Goal: Task Accomplishment & Management: Use online tool/utility

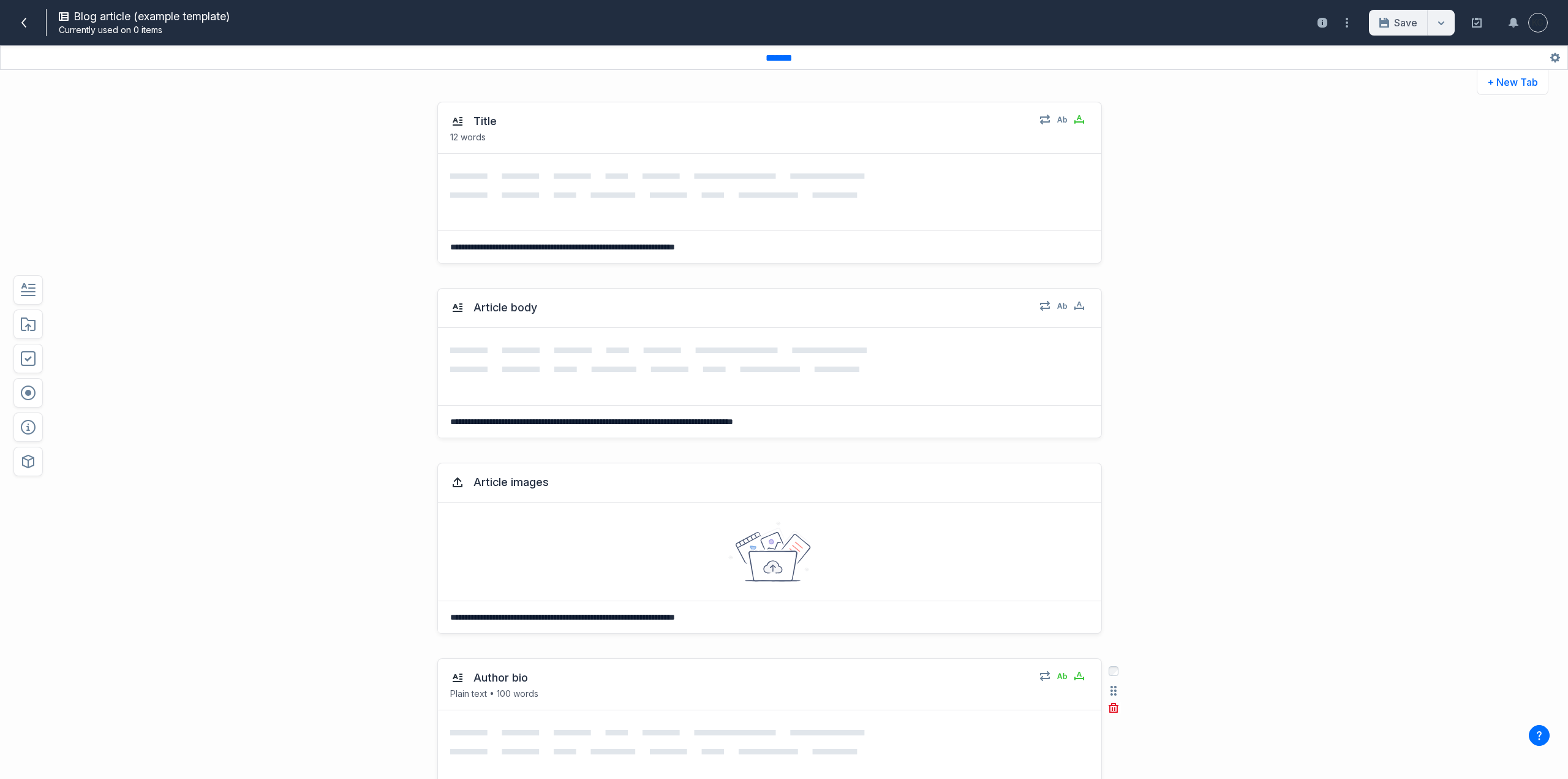
scroll to position [371, 0]
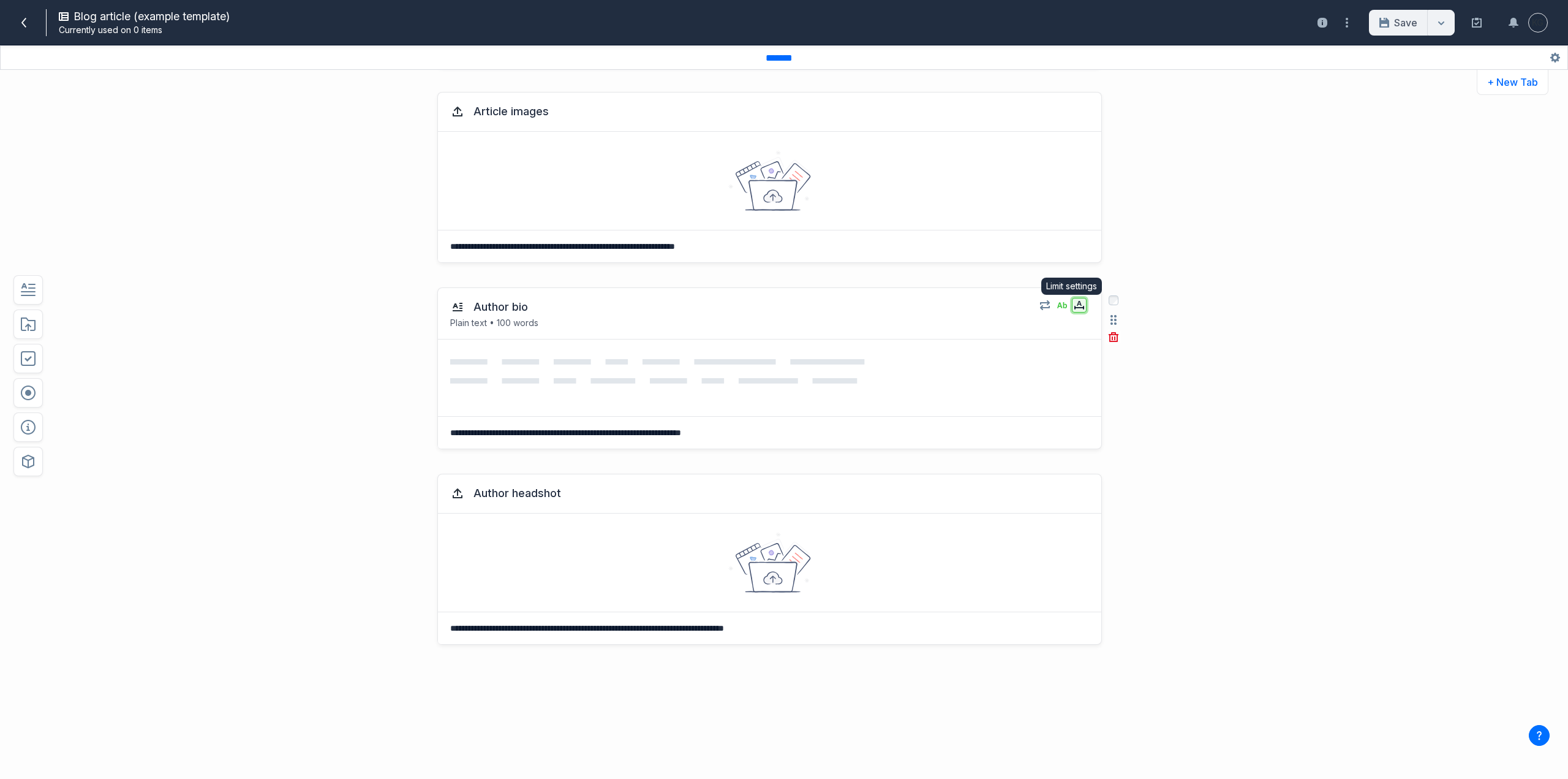
click at [1077, 309] on button "button" at bounding box center [1078, 305] width 15 height 15
click at [1058, 307] on icon "button" at bounding box center [1062, 305] width 10 height 6
click at [1013, 526] on div at bounding box center [770, 562] width 663 height 98
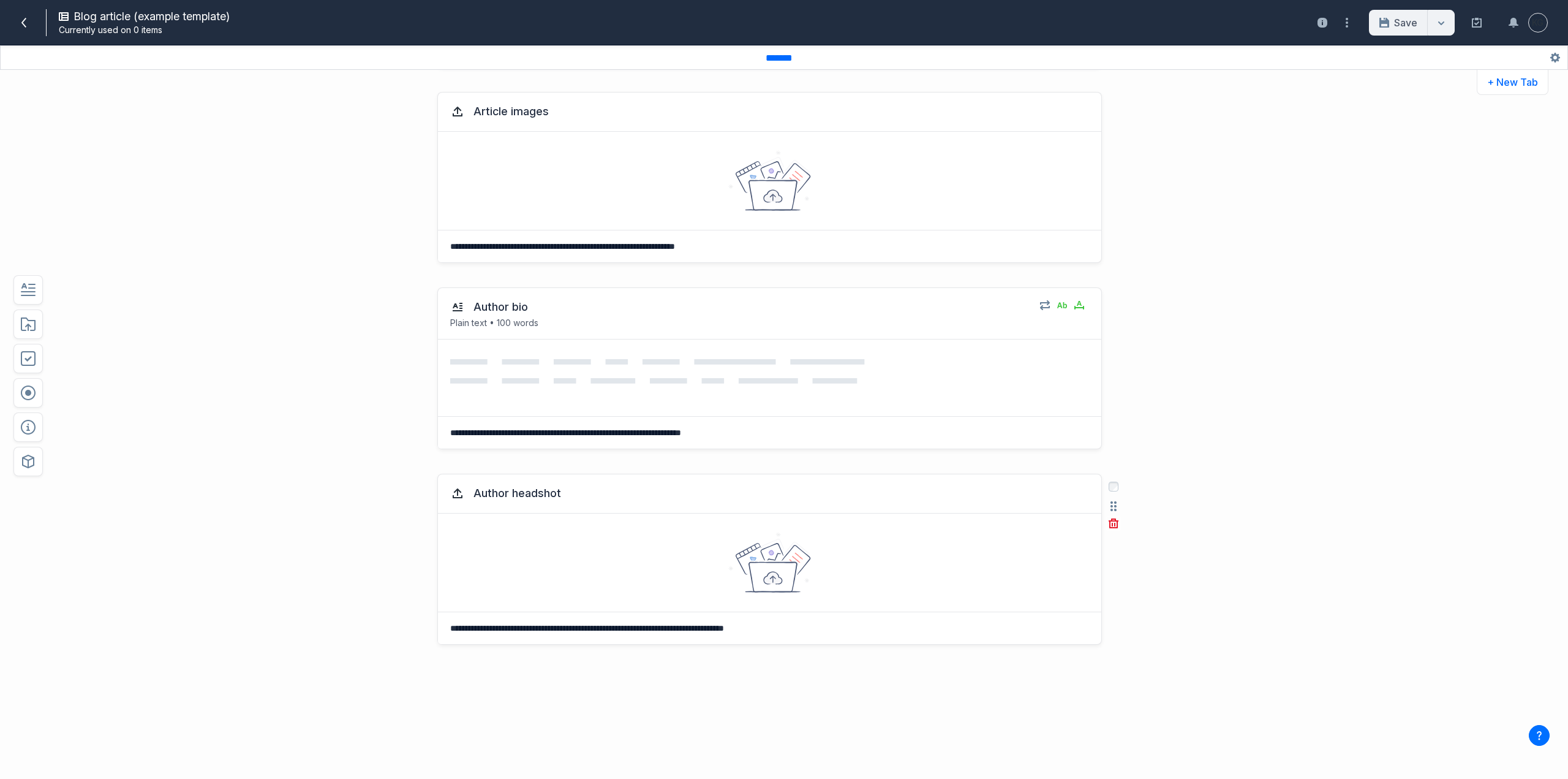
click at [579, 580] on div at bounding box center [770, 562] width 663 height 98
drag, startPoint x: 560, startPoint y: 561, endPoint x: 475, endPoint y: 497, distance: 106.4
click at [475, 497] on button "Author headshot" at bounding box center [517, 493] width 97 height 22
click at [461, 492] on icon at bounding box center [457, 493] width 15 height 15
click at [1229, 521] on div "**********" at bounding box center [721, 620] width 1160 height 318
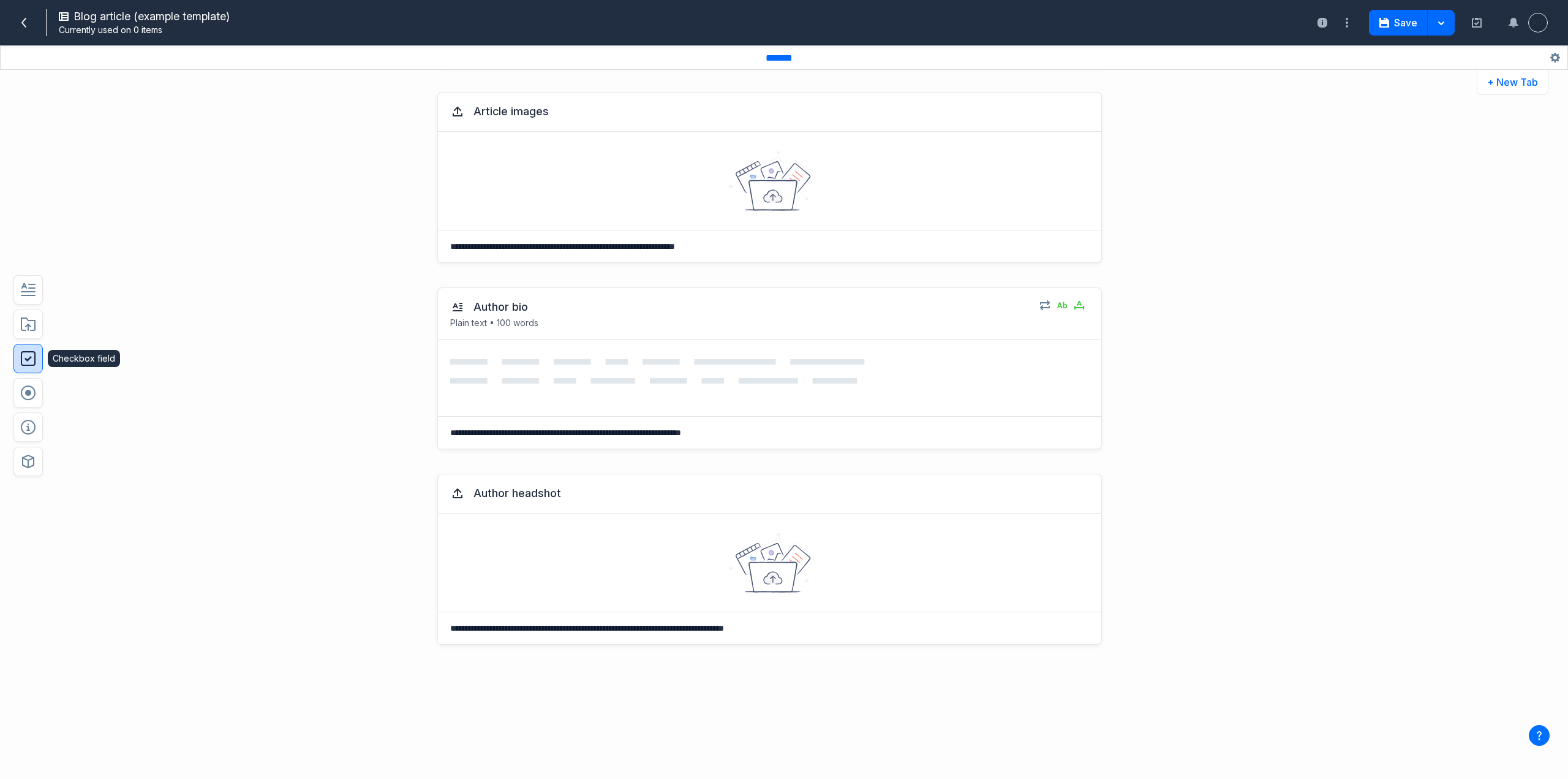
click at [31, 356] on icon "button" at bounding box center [28, 358] width 15 height 15
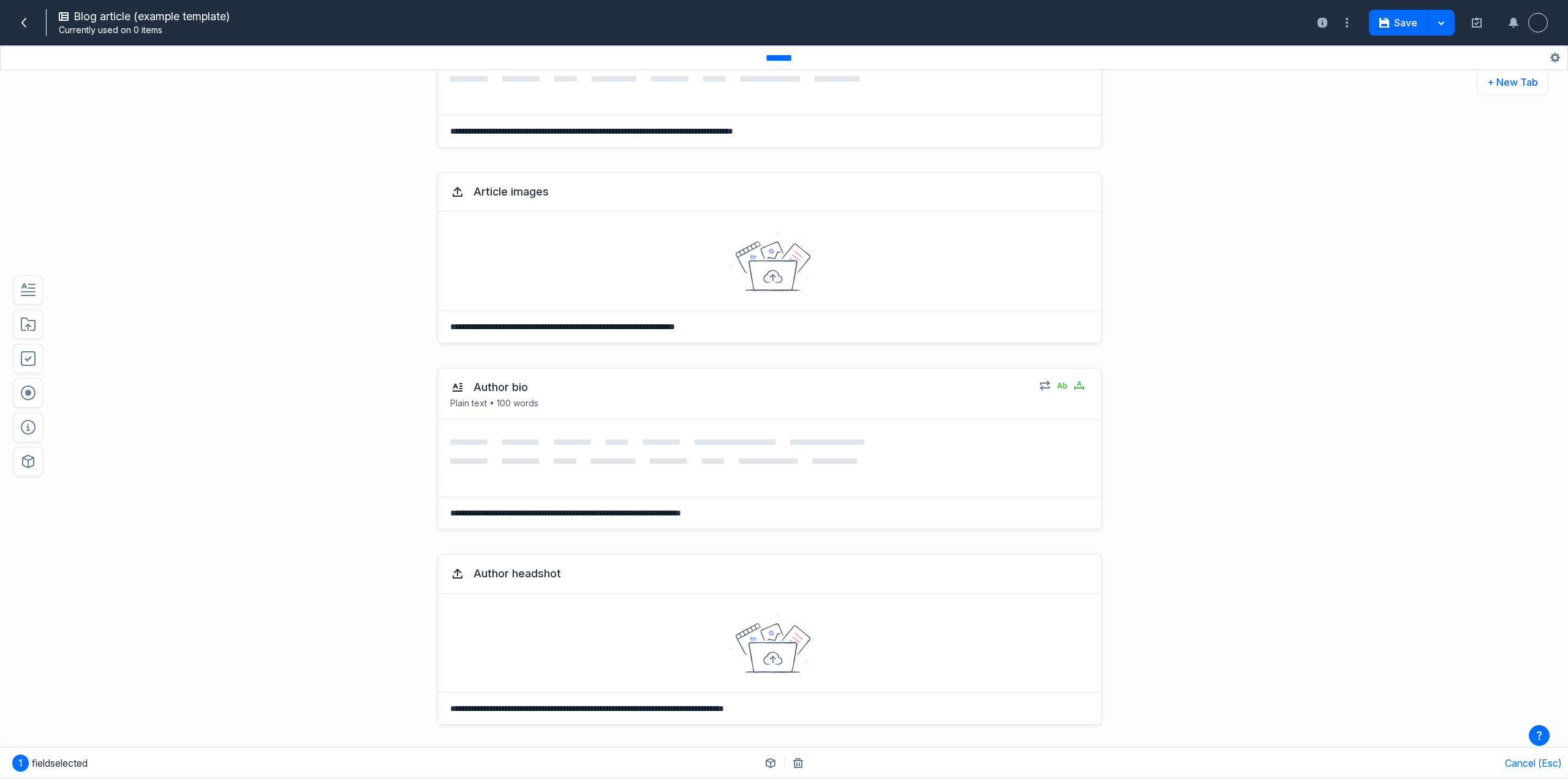
scroll to position [0, 0]
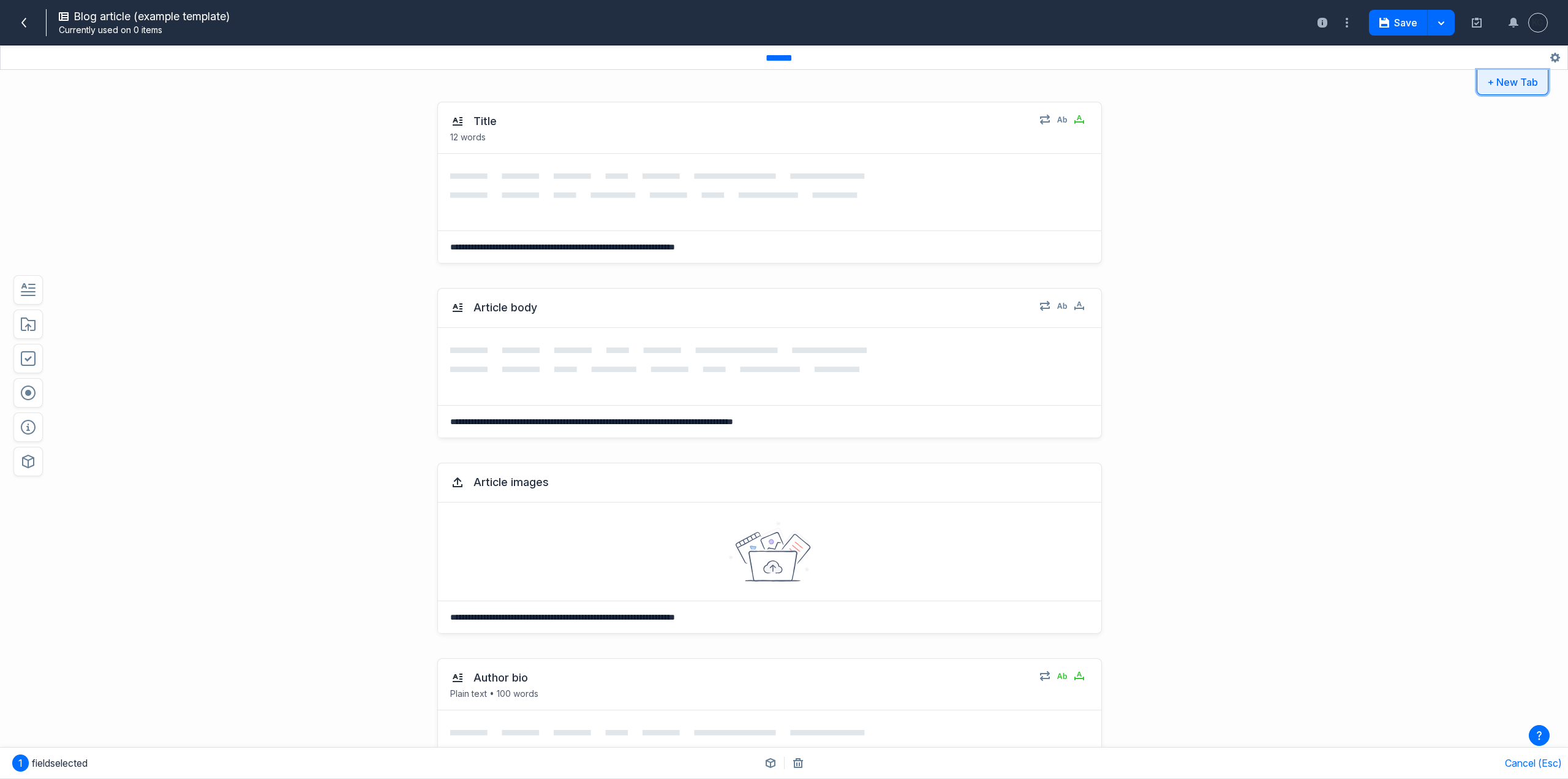
click at [1508, 84] on button "+ New Tab" at bounding box center [1512, 81] width 71 height 25
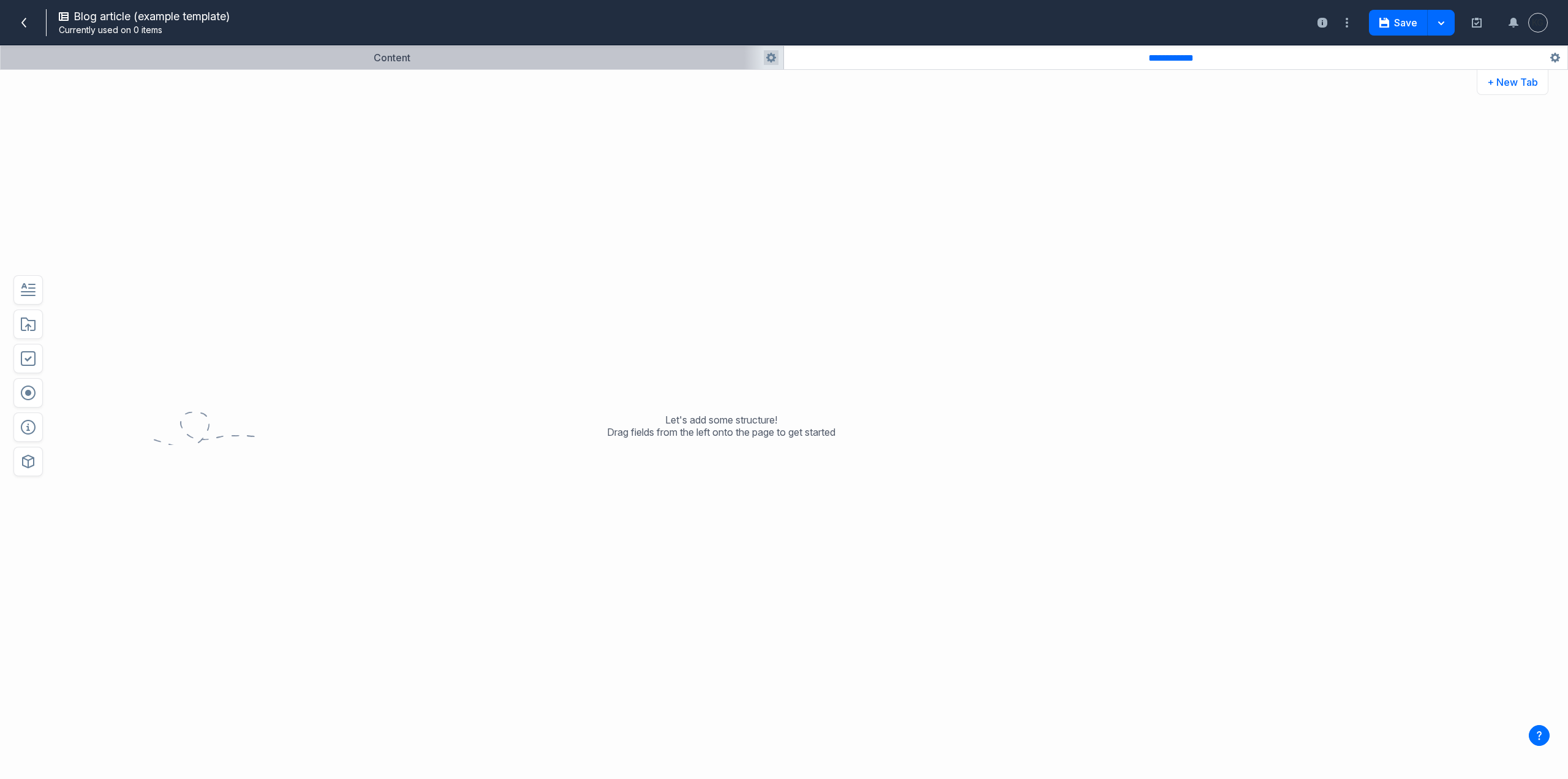
click at [513, 58] on button "button" at bounding box center [392, 57] width 783 height 23
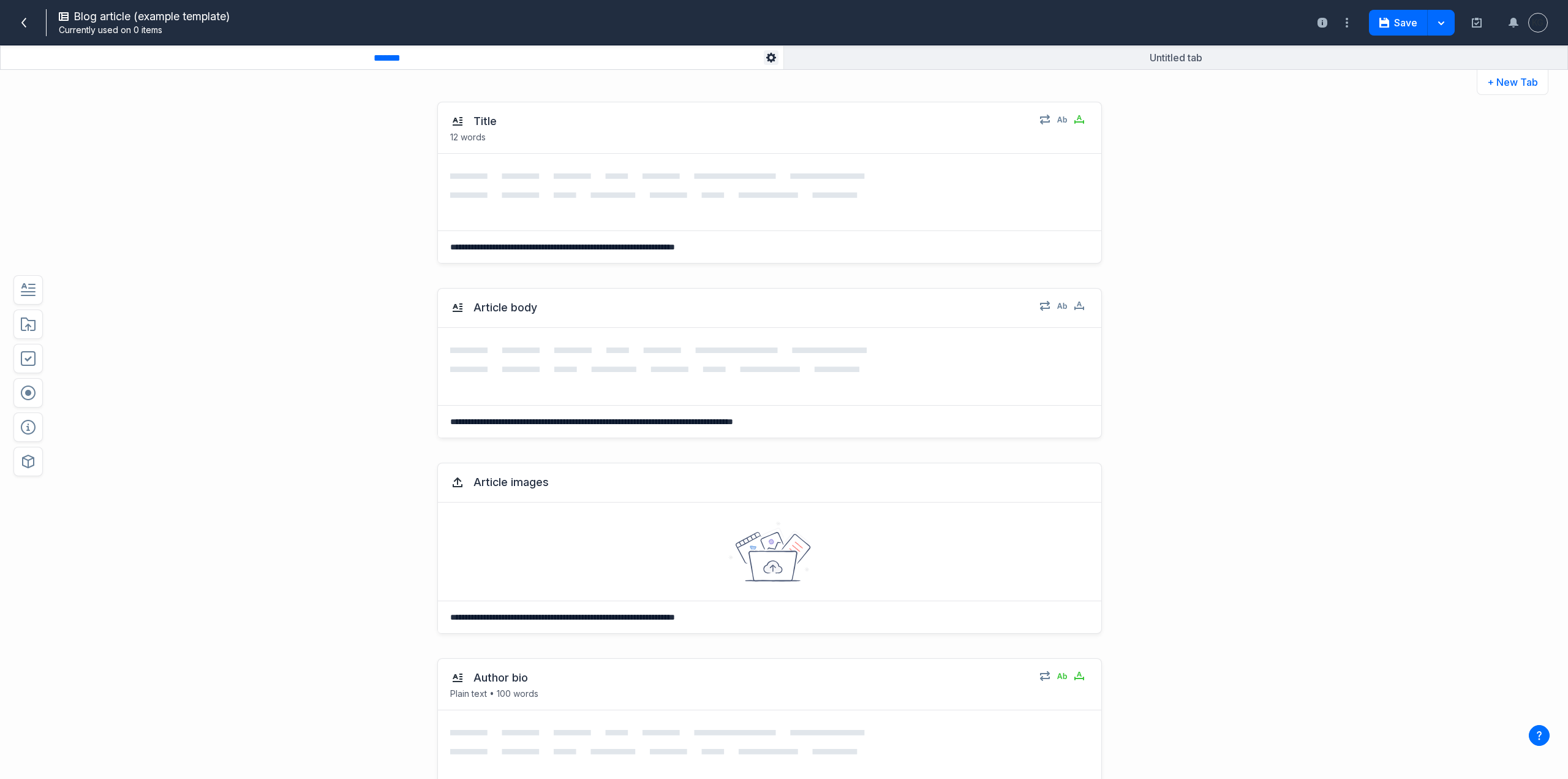
click at [769, 60] on icon "button" at bounding box center [771, 58] width 10 height 10
drag, startPoint x: 1001, startPoint y: 330, endPoint x: 981, endPoint y: 295, distance: 40.3
click at [979, 295] on div "Article body" at bounding box center [770, 307] width 663 height 39
click at [1057, 307] on icon "button" at bounding box center [1062, 306] width 10 height 6
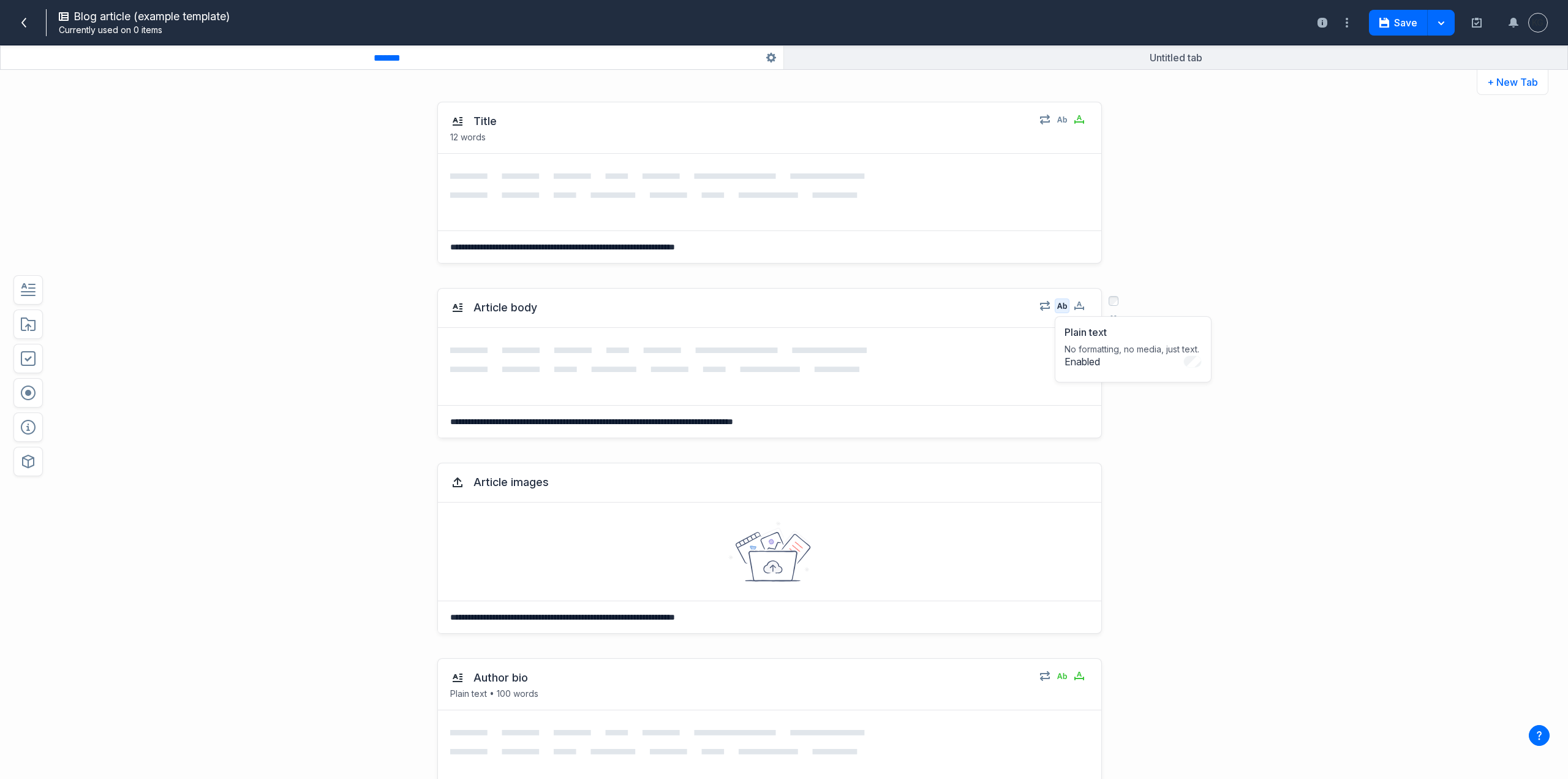
click at [1057, 308] on icon "button" at bounding box center [1062, 306] width 10 height 10
click at [1074, 304] on icon "button" at bounding box center [1079, 306] width 10 height 10
click at [459, 307] on icon at bounding box center [457, 307] width 15 height 15
click at [451, 309] on icon at bounding box center [457, 307] width 15 height 15
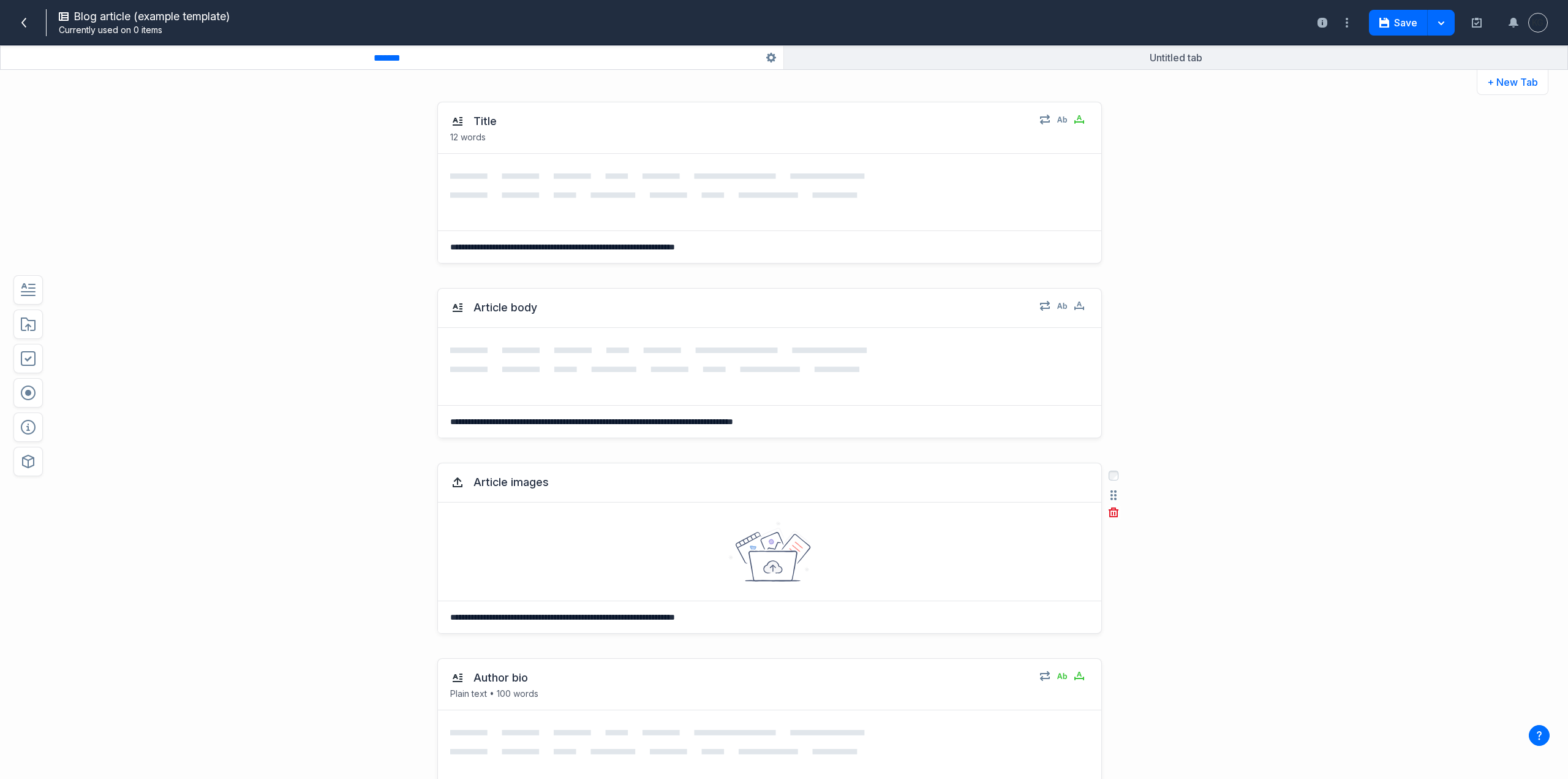
scroll to position [184, 0]
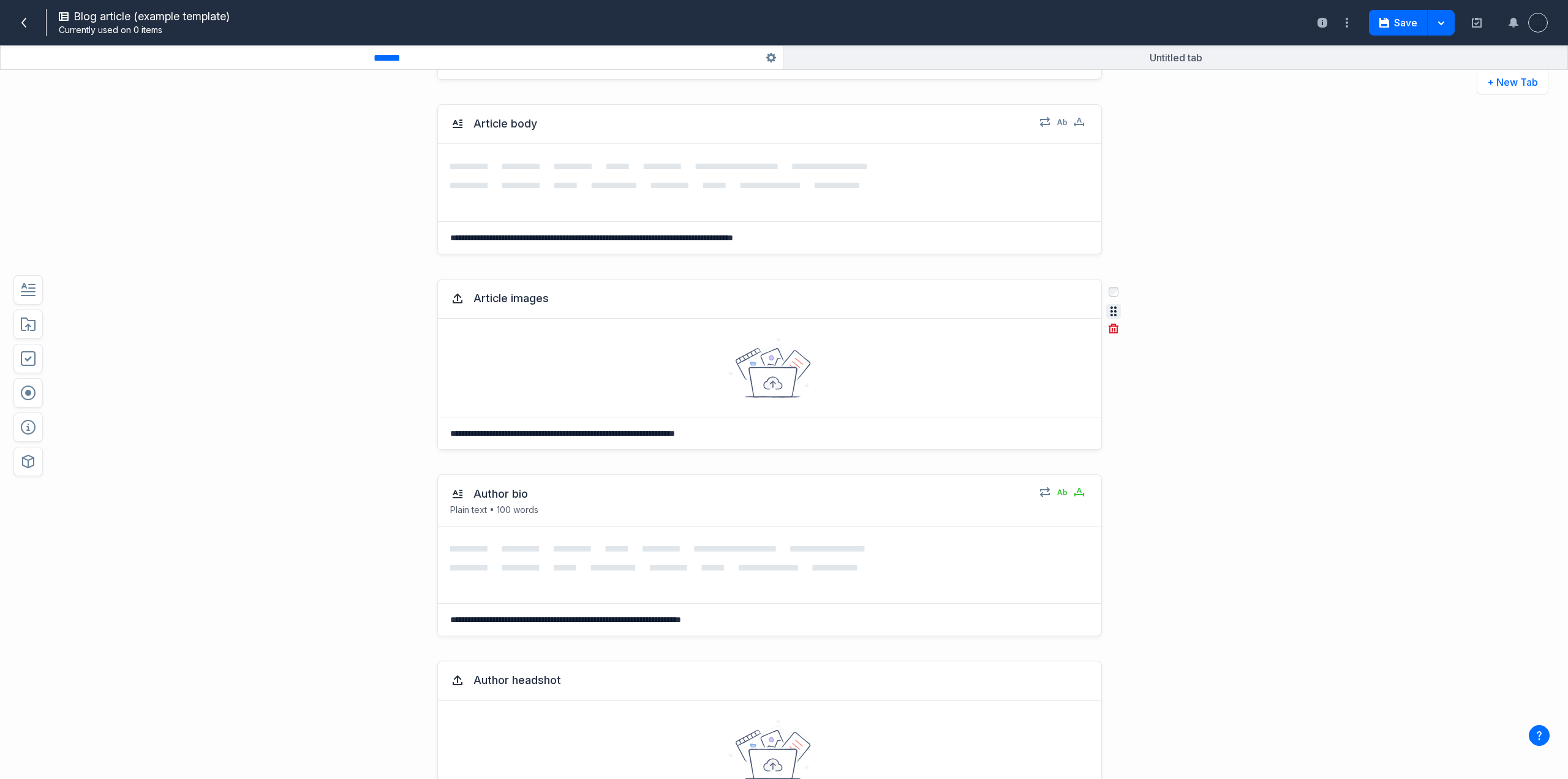
click at [1110, 309] on icon "button" at bounding box center [1113, 311] width 6 height 10
click at [1110, 312] on icon "button" at bounding box center [1113, 311] width 6 height 10
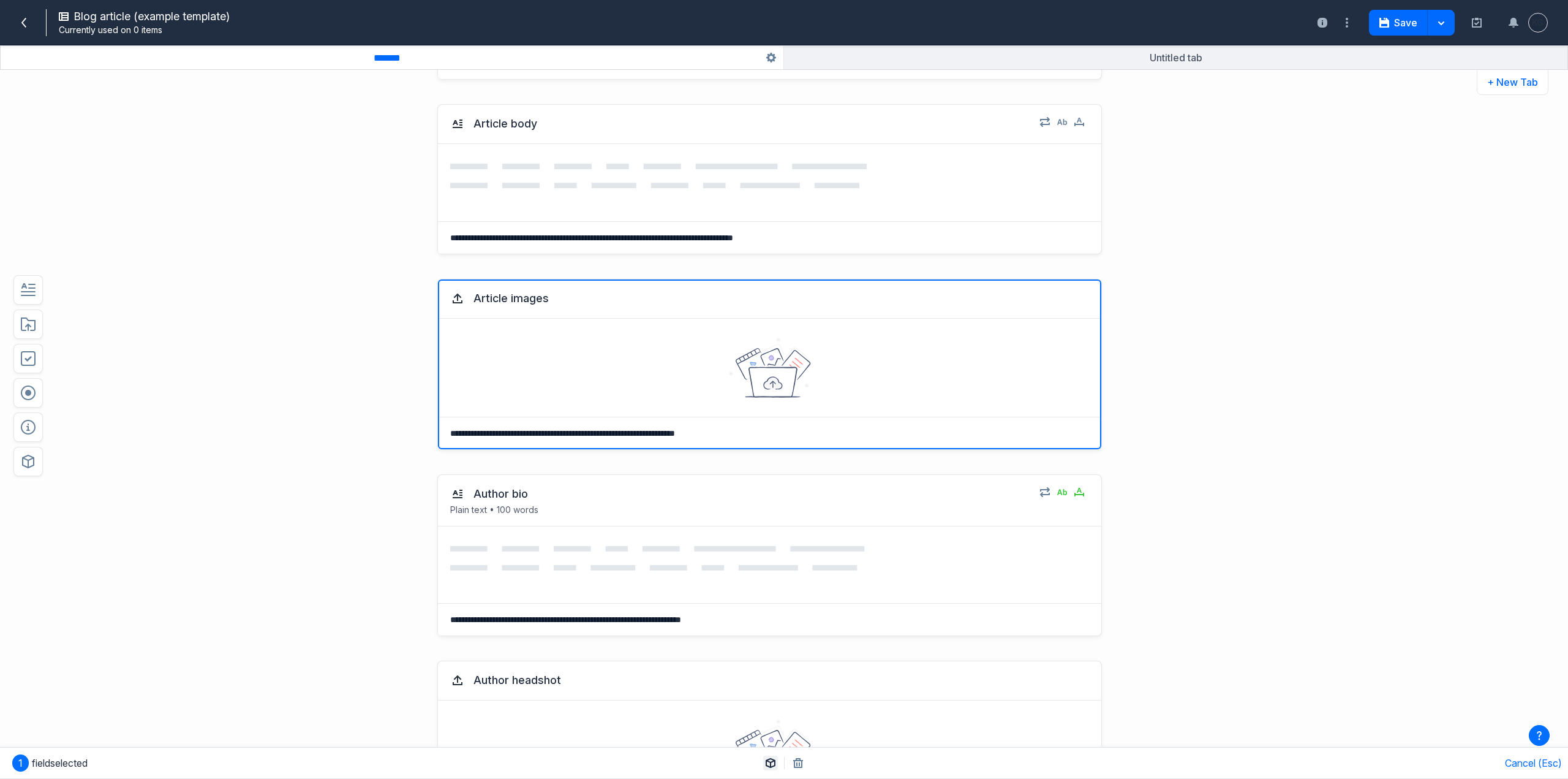
click at [771, 760] on icon "button" at bounding box center [771, 763] width 10 height 10
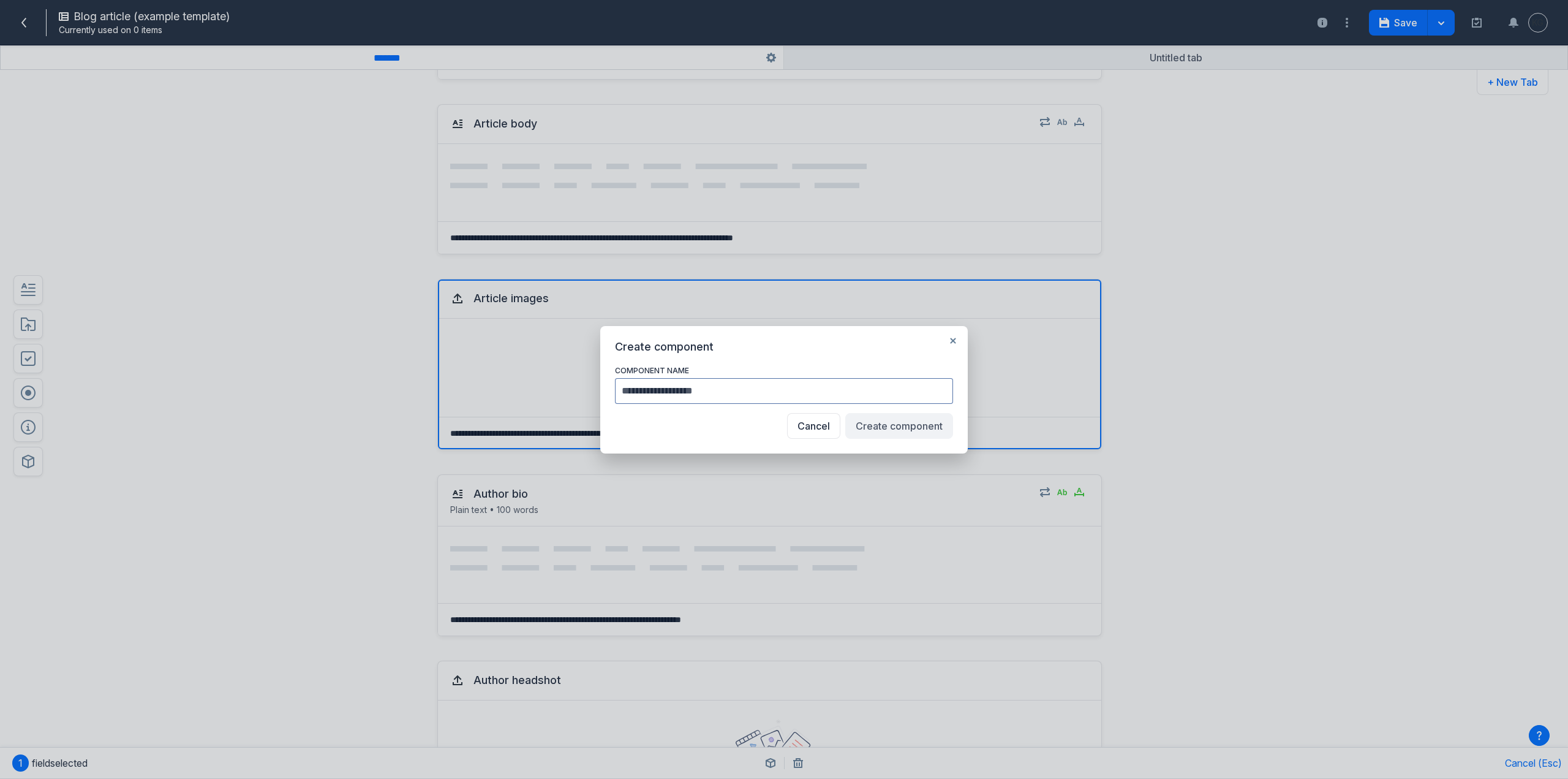
click at [825, 411] on div "Component name" at bounding box center [784, 383] width 338 height 60
click at [823, 422] on button "Cancel" at bounding box center [813, 426] width 54 height 26
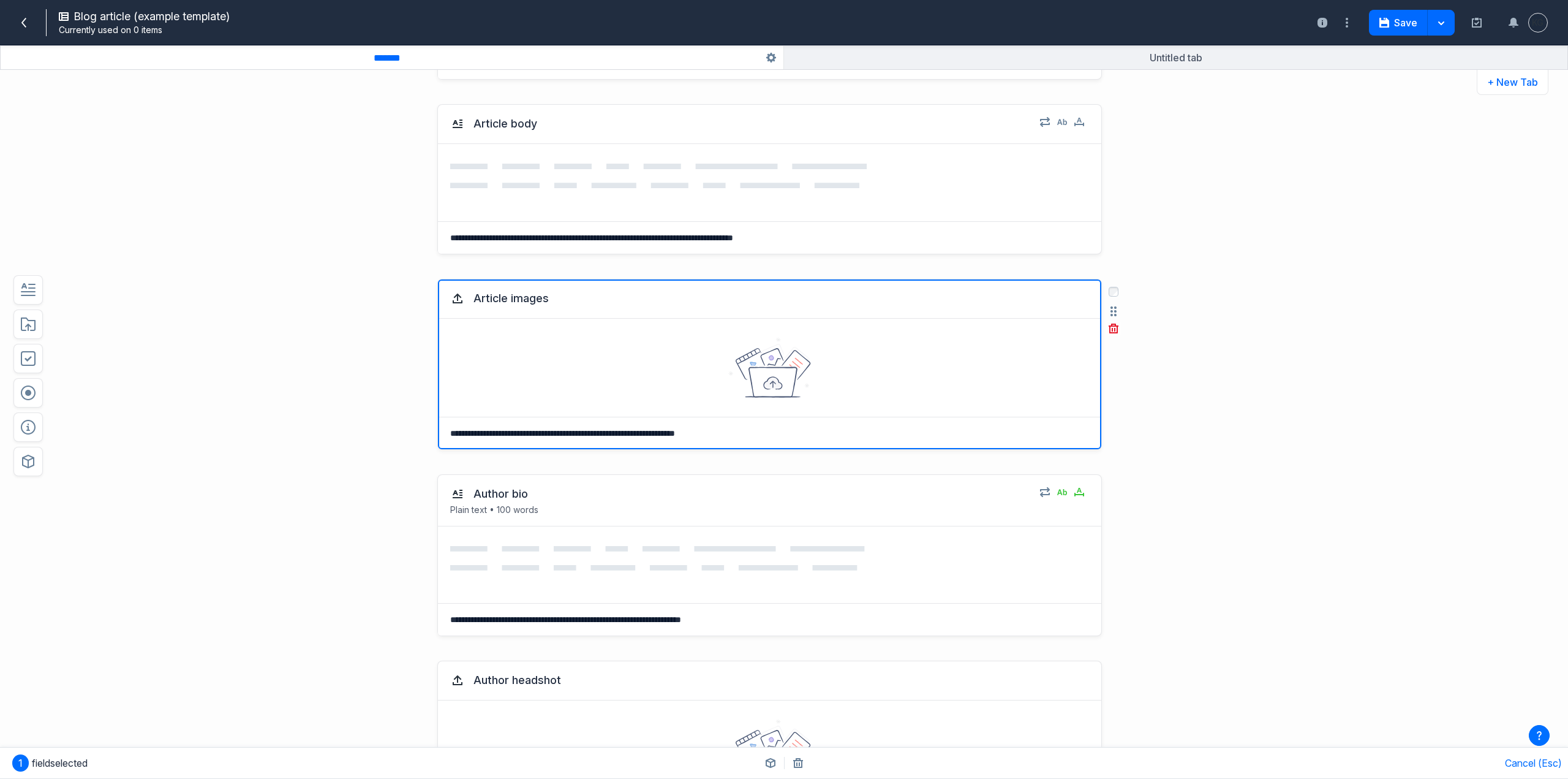
click at [454, 296] on icon at bounding box center [458, 296] width 8 height 7
click at [451, 296] on icon at bounding box center [457, 298] width 15 height 15
click at [542, 372] on div at bounding box center [770, 368] width 663 height 98
click at [622, 441] on textarea "**********" at bounding box center [767, 433] width 658 height 32
drag, startPoint x: 879, startPoint y: 380, endPoint x: 968, endPoint y: 373, distance: 89.3
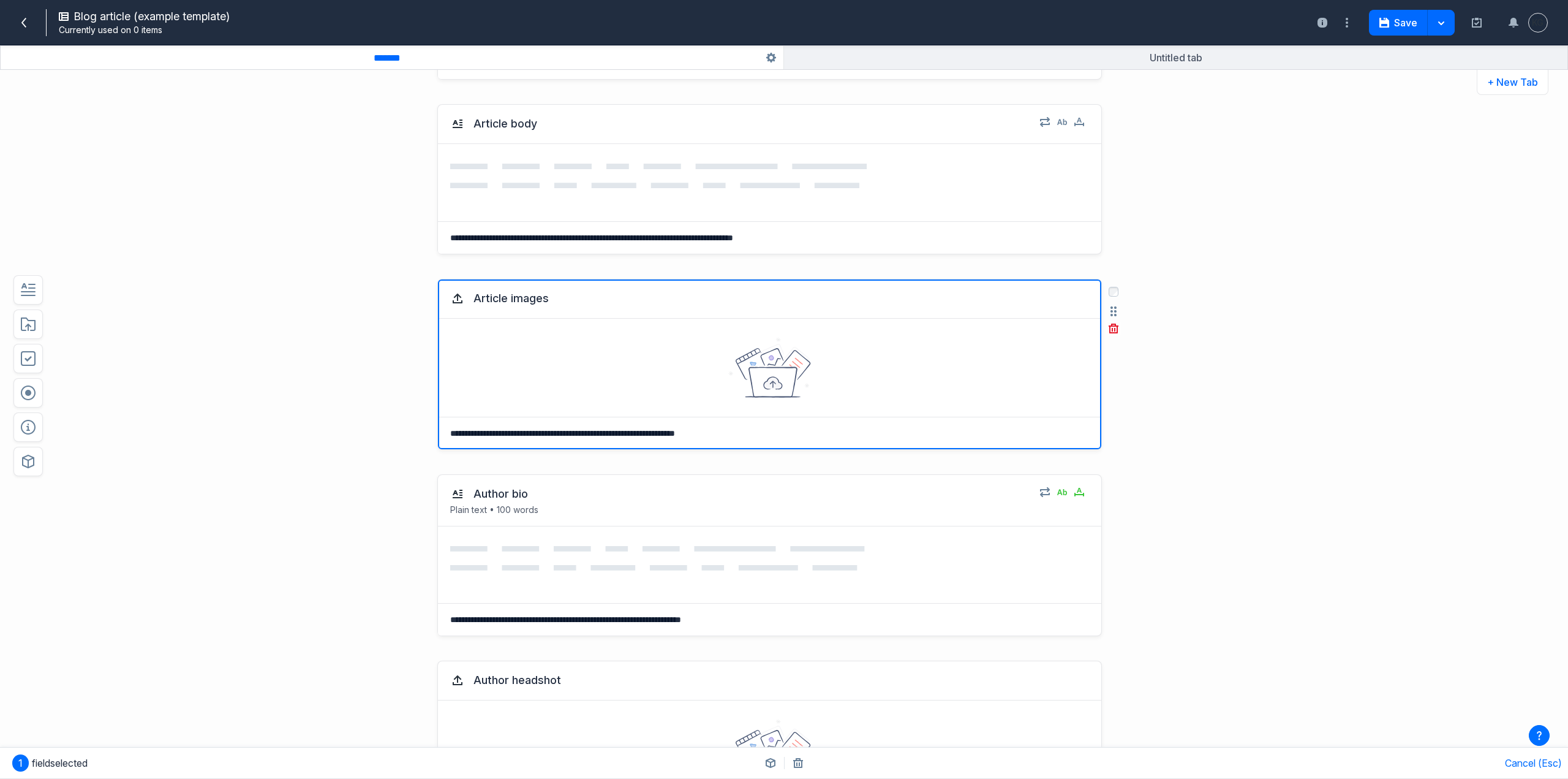
click at [880, 380] on div at bounding box center [770, 368] width 663 height 98
click at [1110, 312] on icon "button" at bounding box center [1113, 311] width 6 height 10
click at [1344, 23] on icon "button" at bounding box center [1347, 22] width 15 height 15
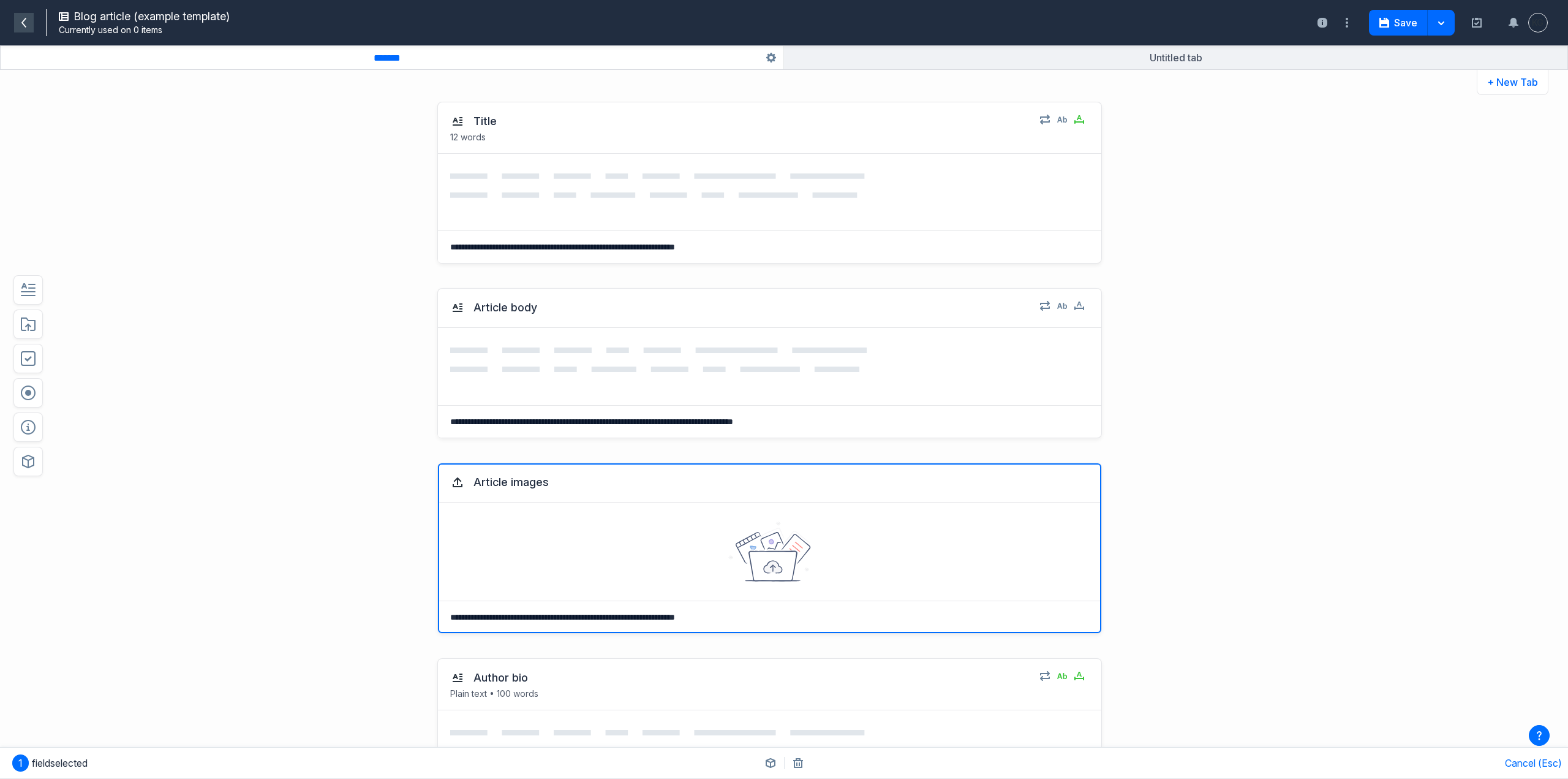
click at [15, 31] on span at bounding box center [24, 23] width 20 height 20
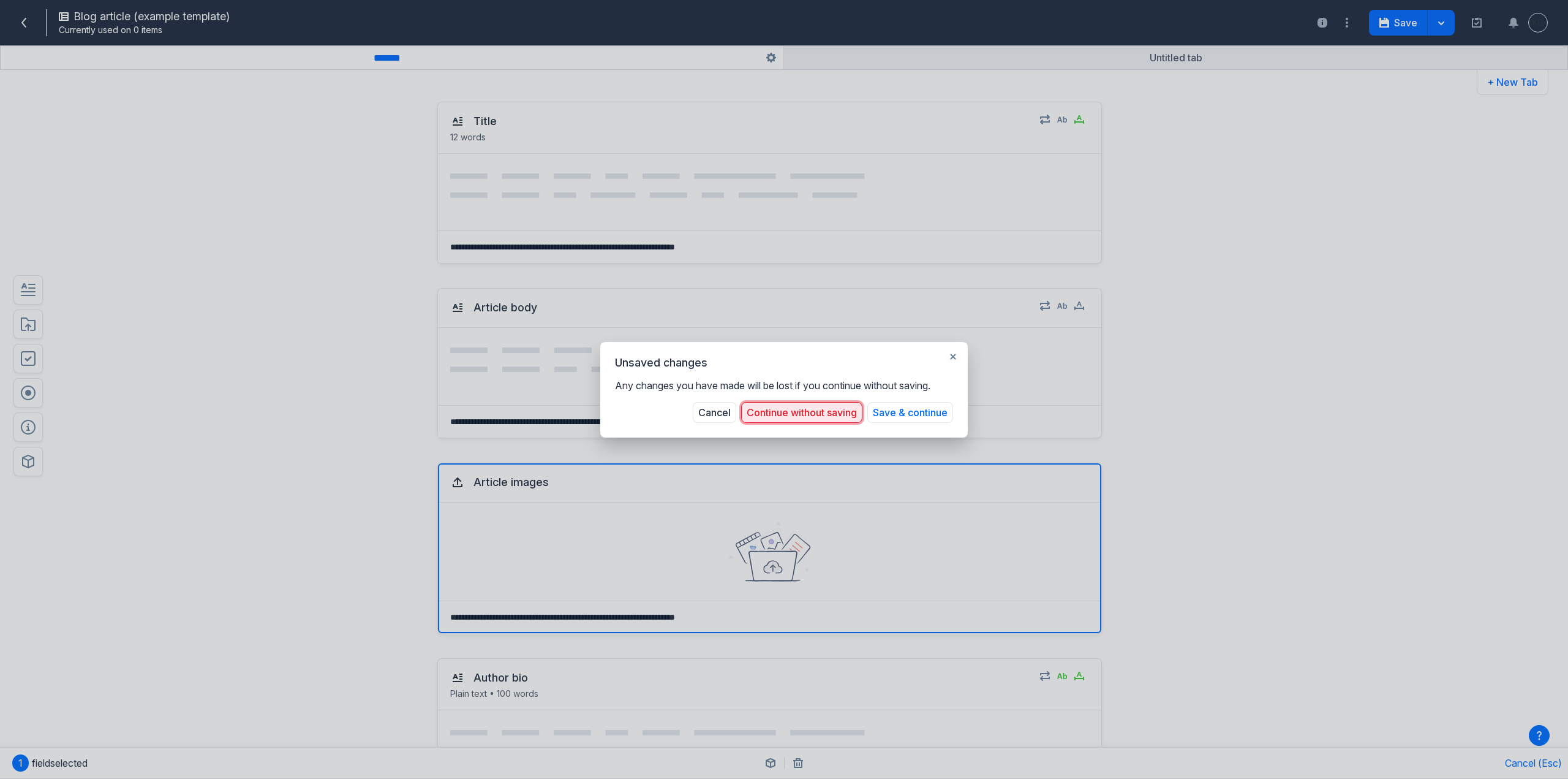
click at [756, 416] on button "Continue without saving" at bounding box center [801, 411] width 121 height 21
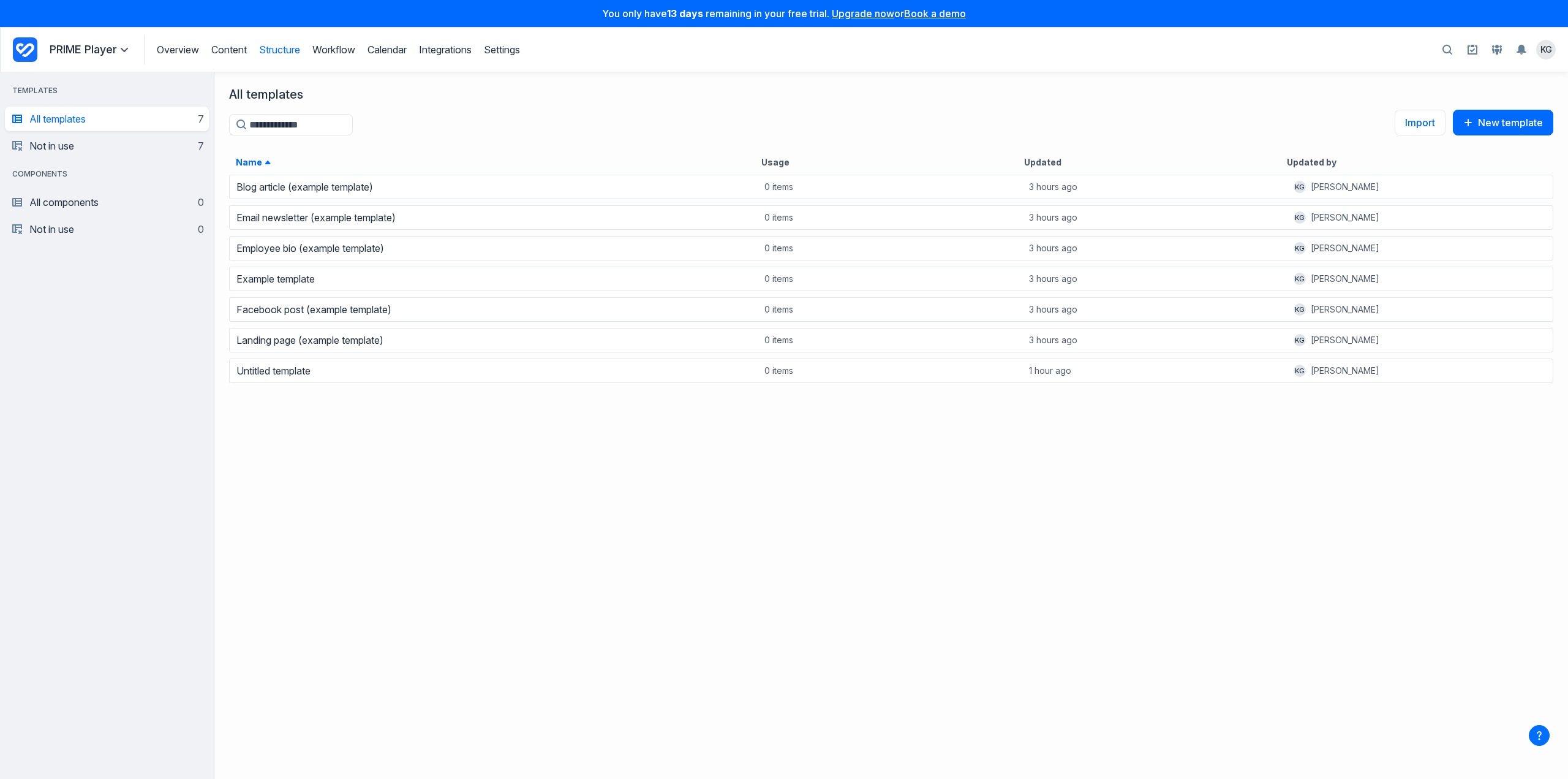
scroll to position [596, 1344]
click at [360, 284] on div "Example template" at bounding box center [495, 278] width 528 height 17
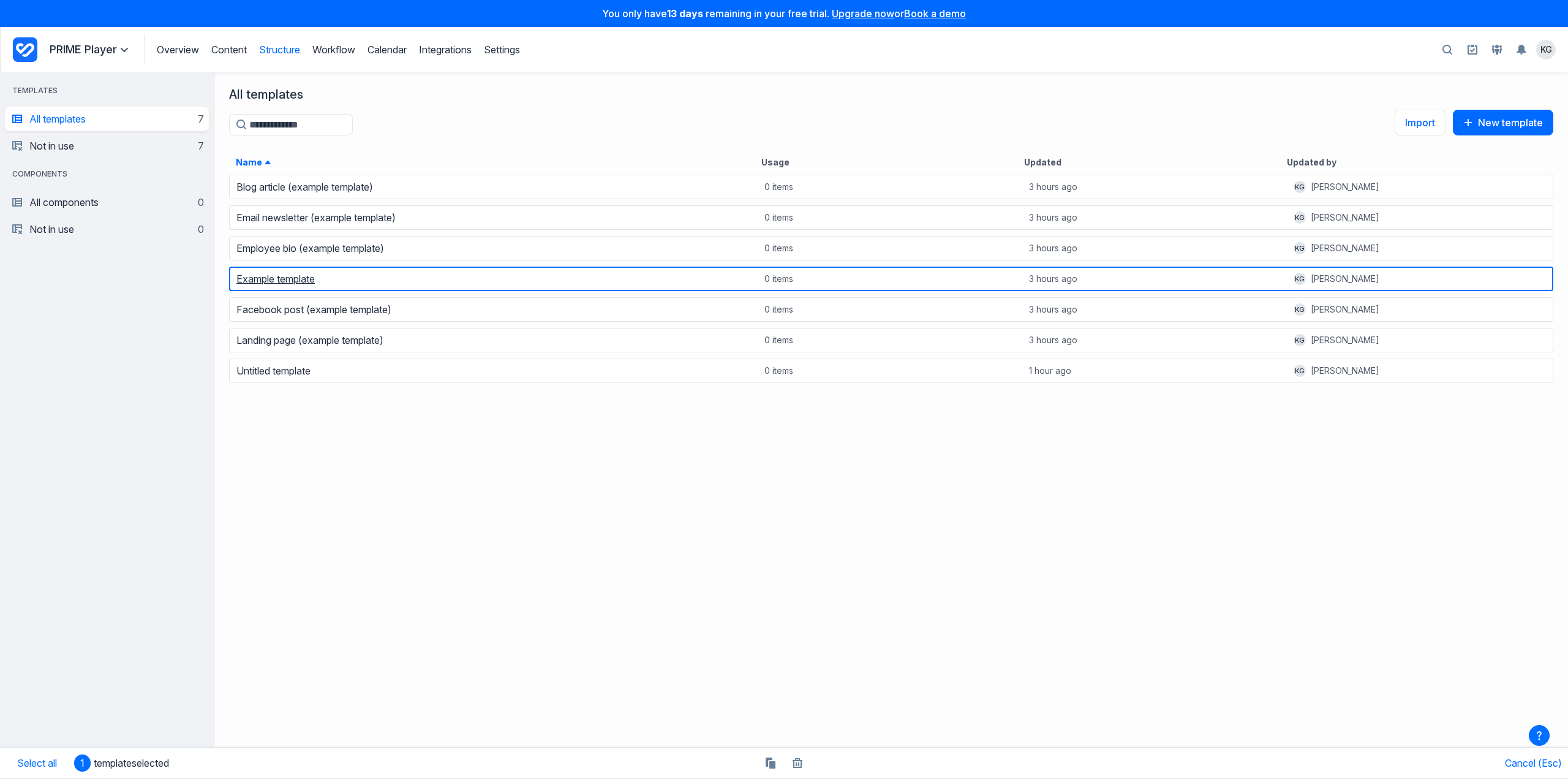
click at [256, 282] on link "Example template" at bounding box center [275, 278] width 78 height 12
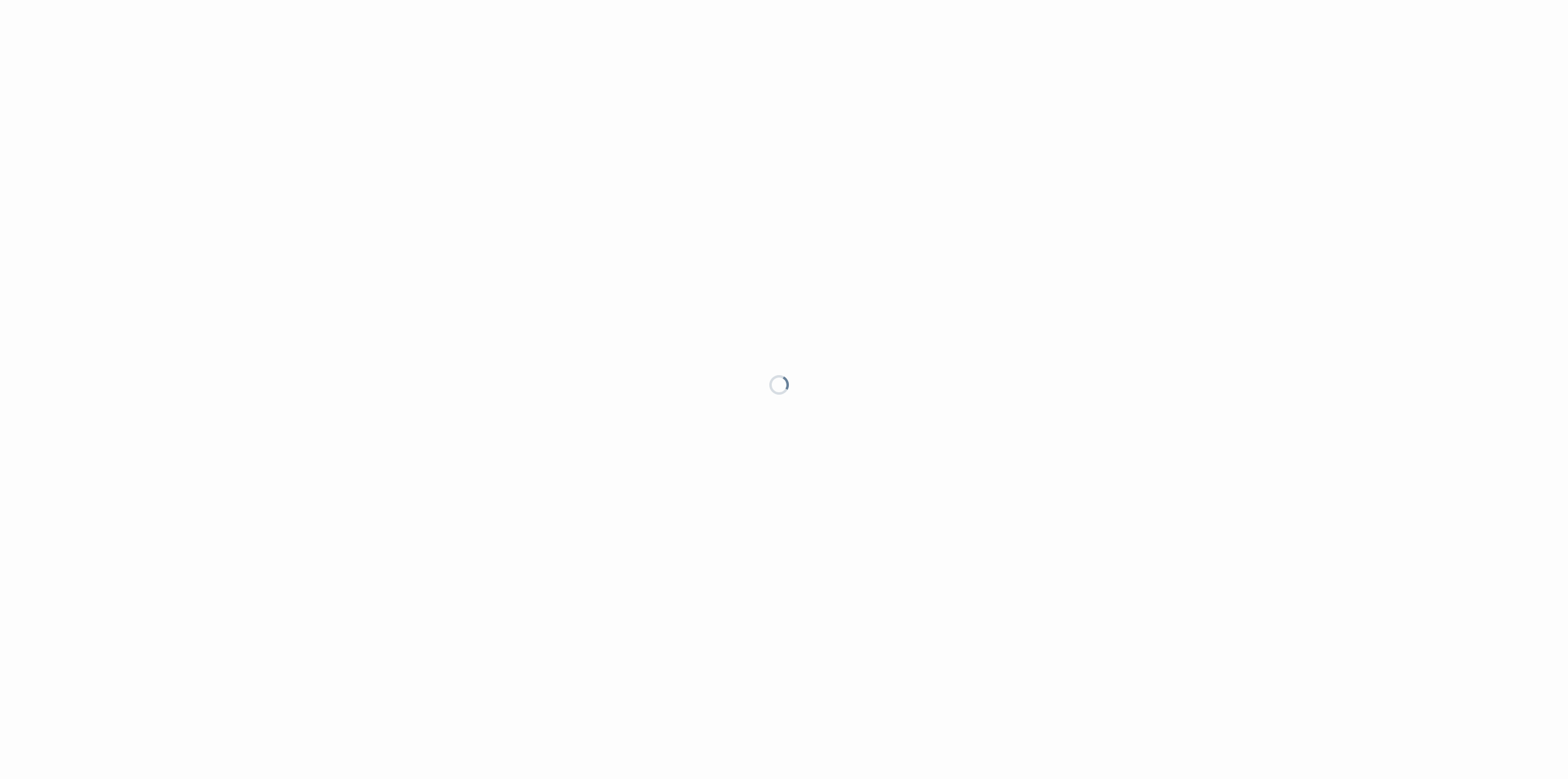
click at [256, 282] on div at bounding box center [784, 390] width 1568 height 779
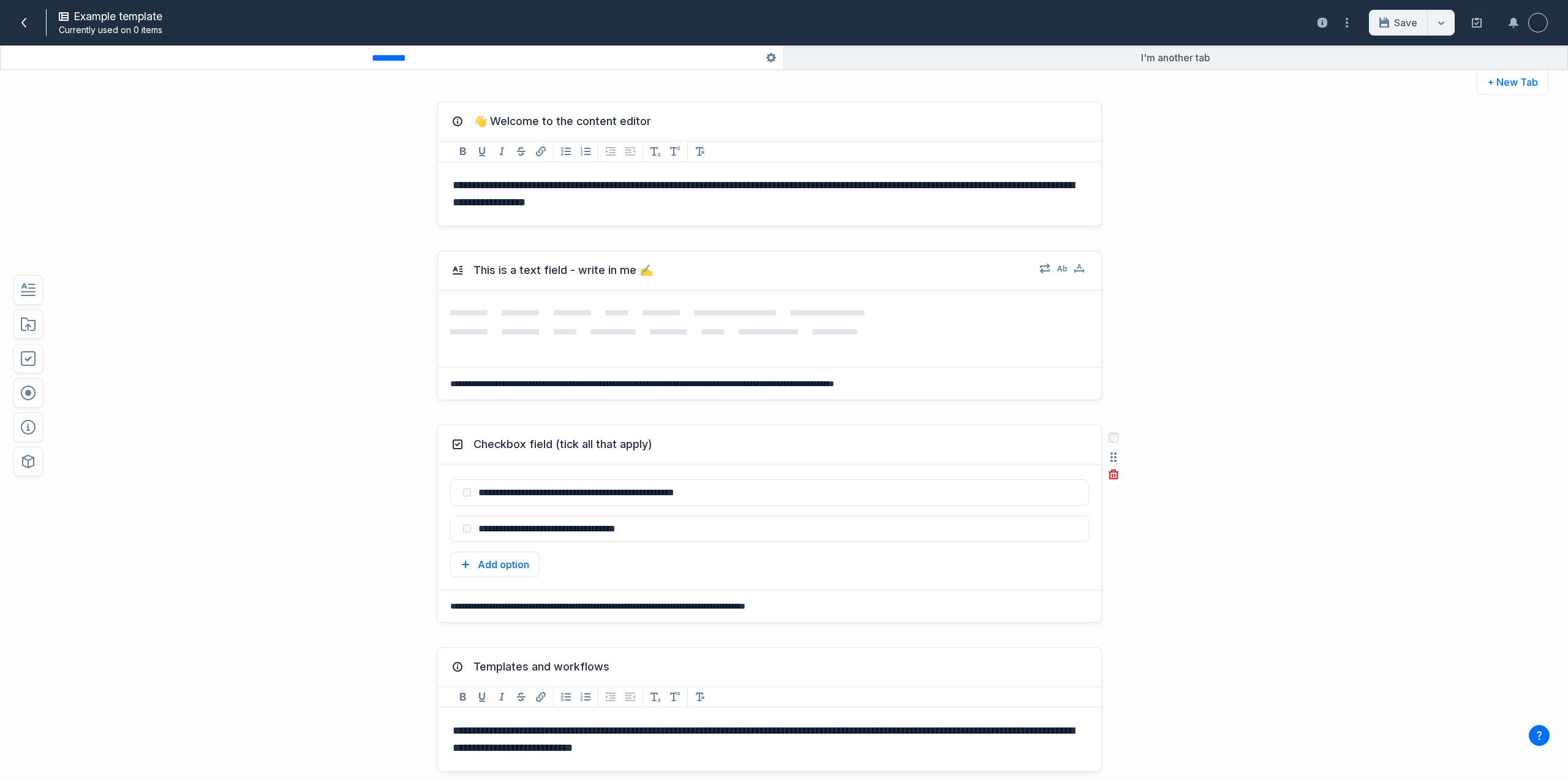
click at [794, 432] on div "Checkbox field (tick all that apply)" at bounding box center [770, 444] width 663 height 39
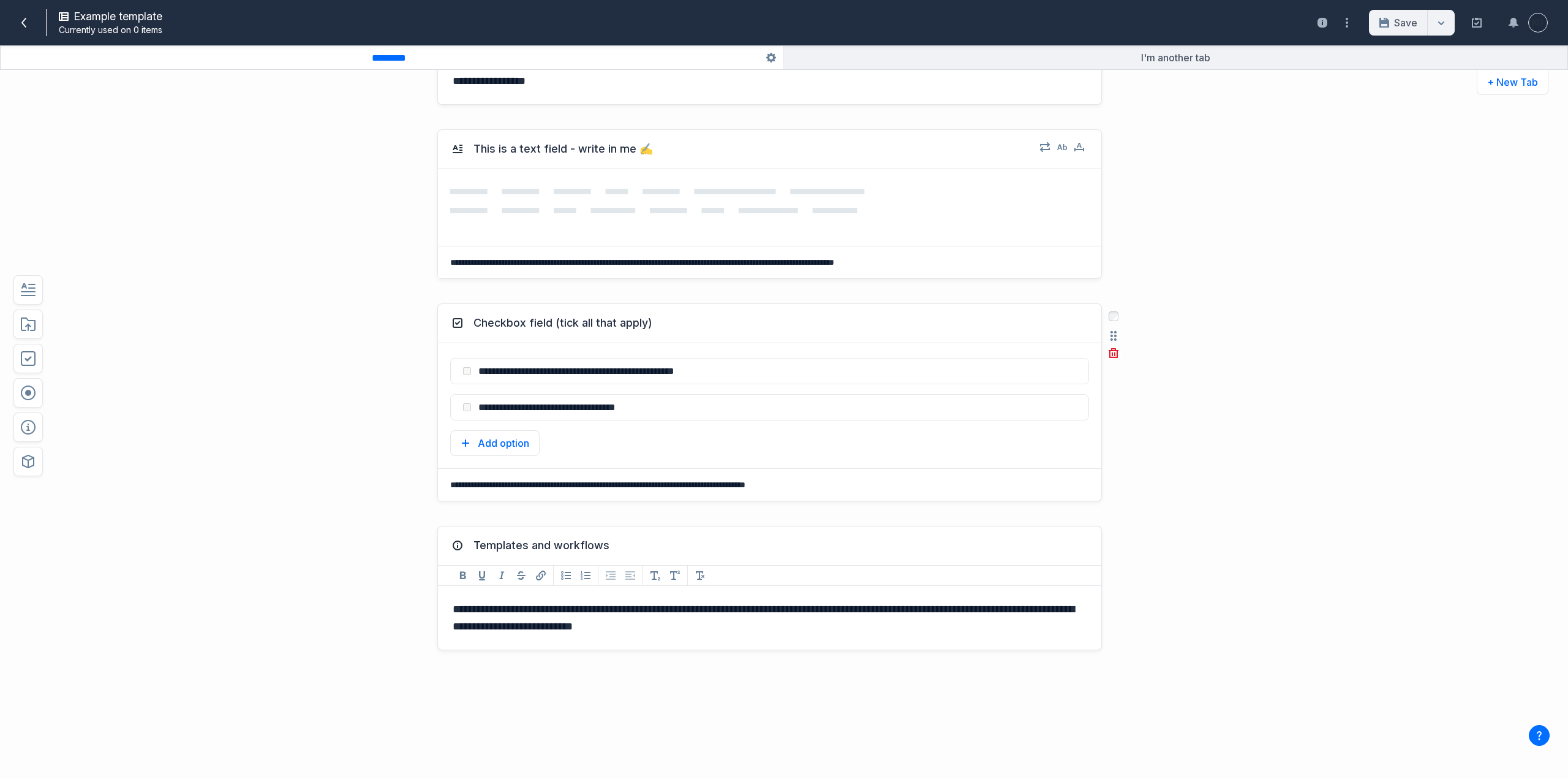
scroll to position [122, 0]
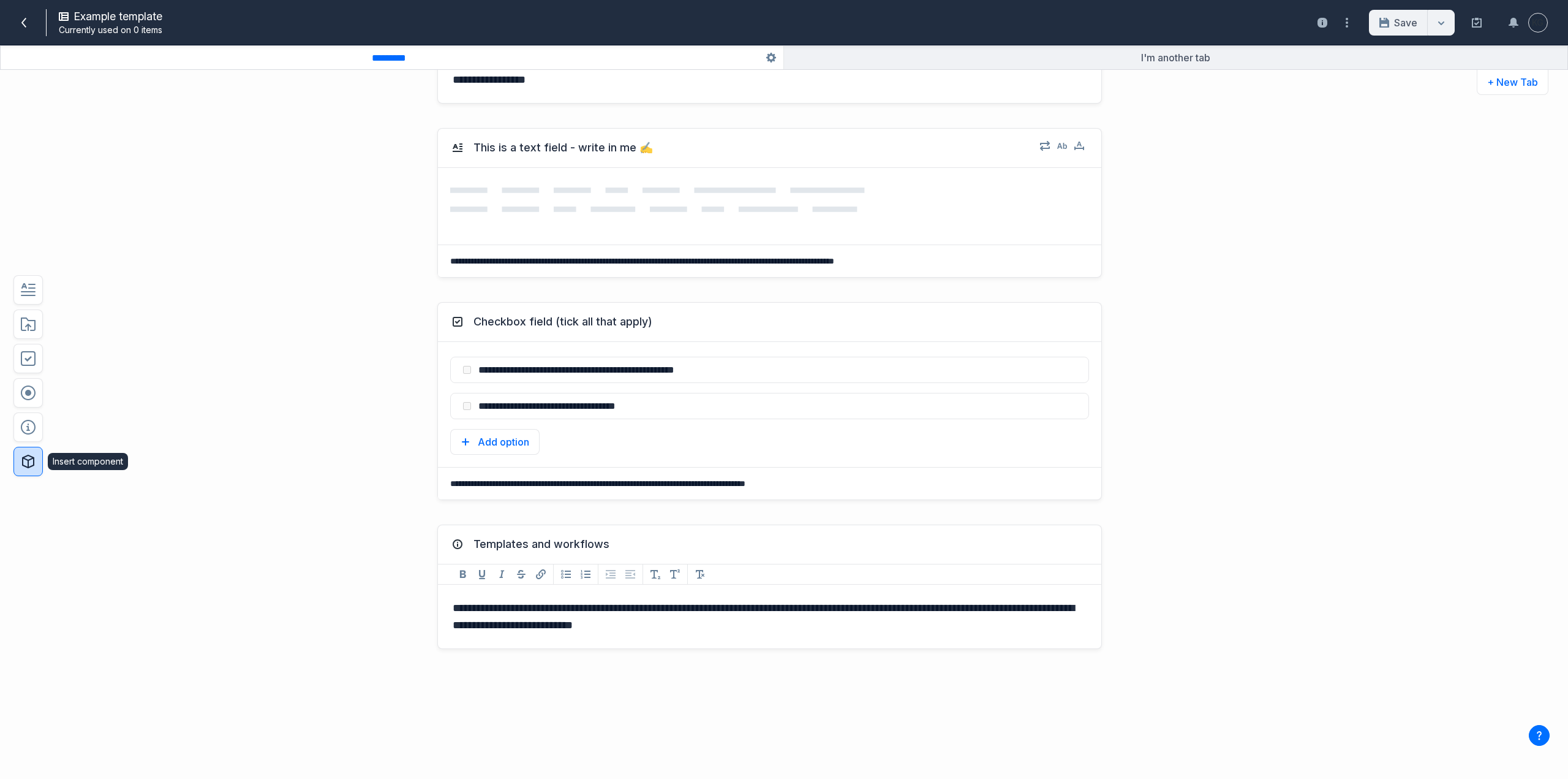
click at [33, 459] on icon "button" at bounding box center [28, 461] width 15 height 15
click at [185, 263] on input "Search components" at bounding box center [158, 261] width 205 height 22
click at [201, 456] on button "Cancel" at bounding box center [200, 457] width 44 height 21
click at [25, 394] on icon "button" at bounding box center [28, 392] width 15 height 15
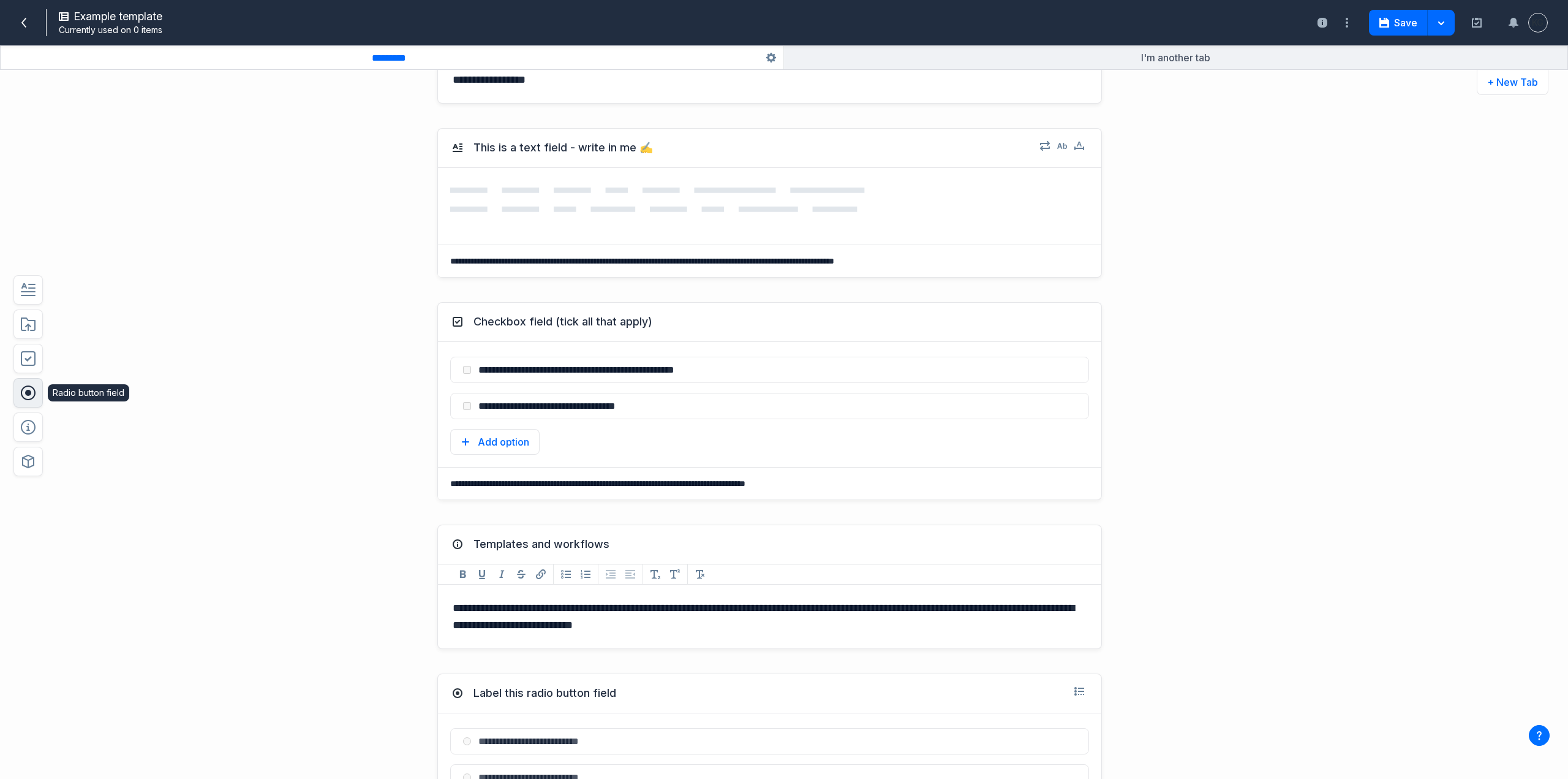
scroll to position [0, 0]
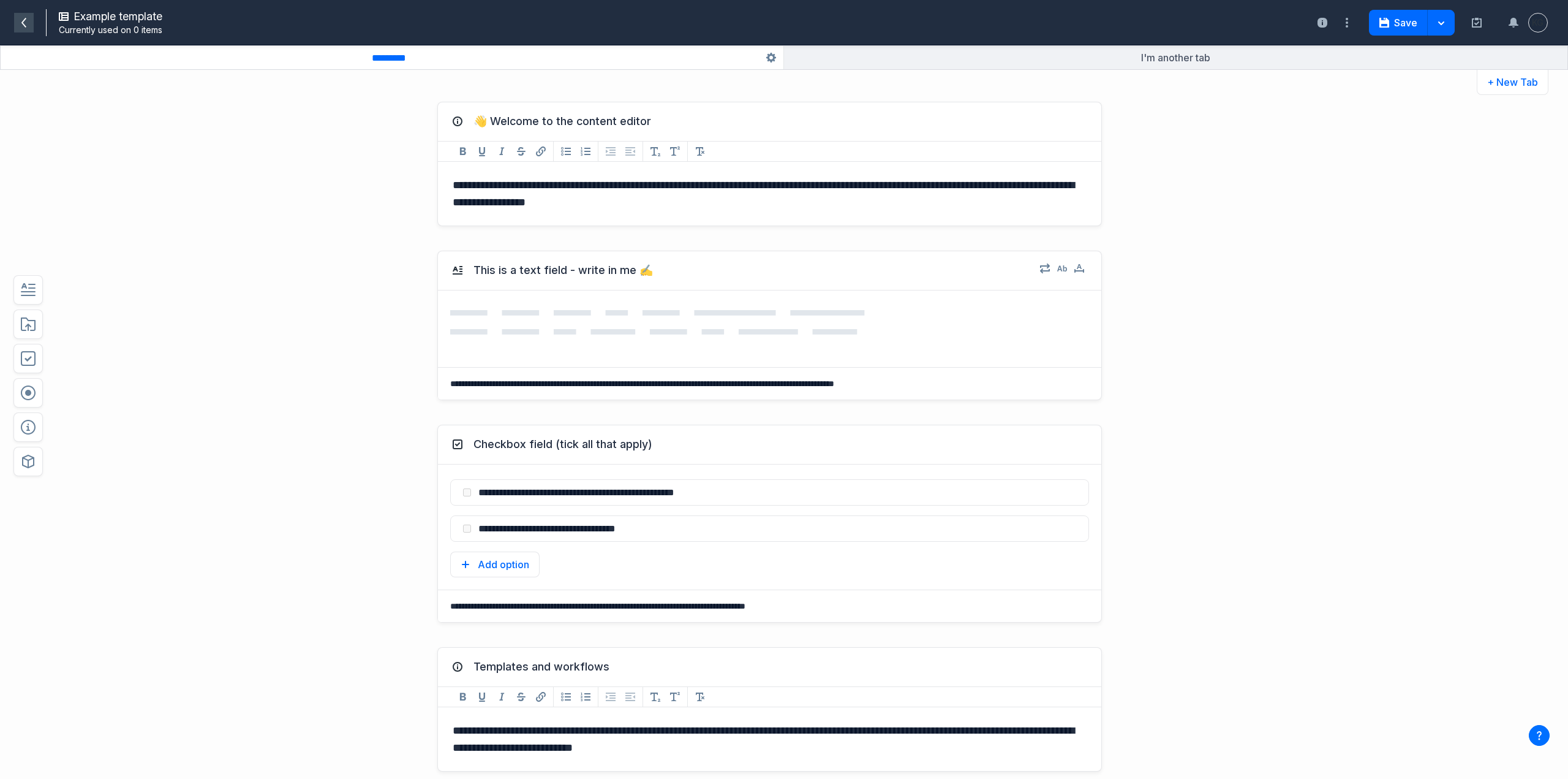
click at [24, 22] on icon at bounding box center [24, 23] width 10 height 10
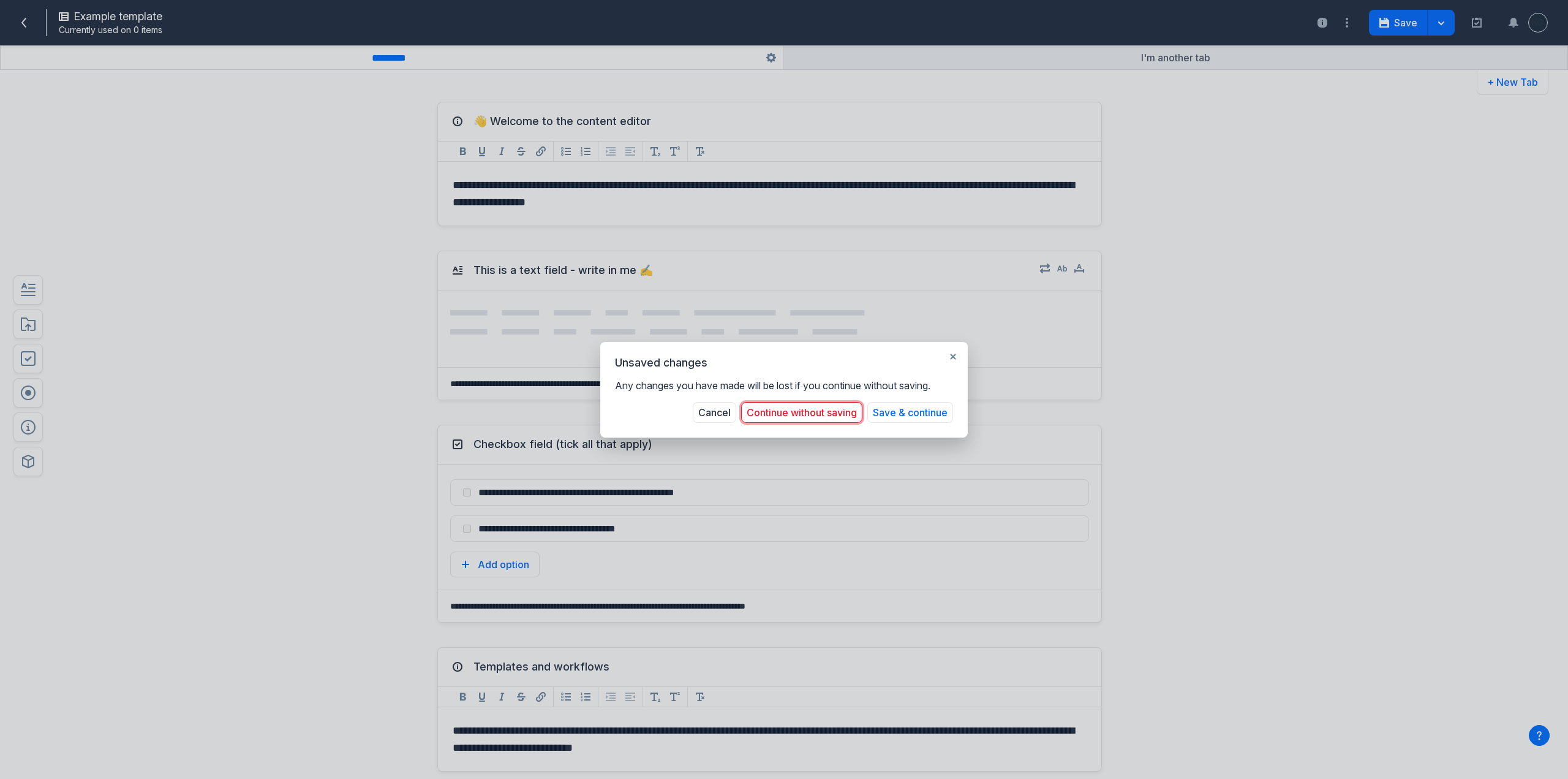
click at [846, 412] on button "Continue without saving" at bounding box center [801, 411] width 121 height 21
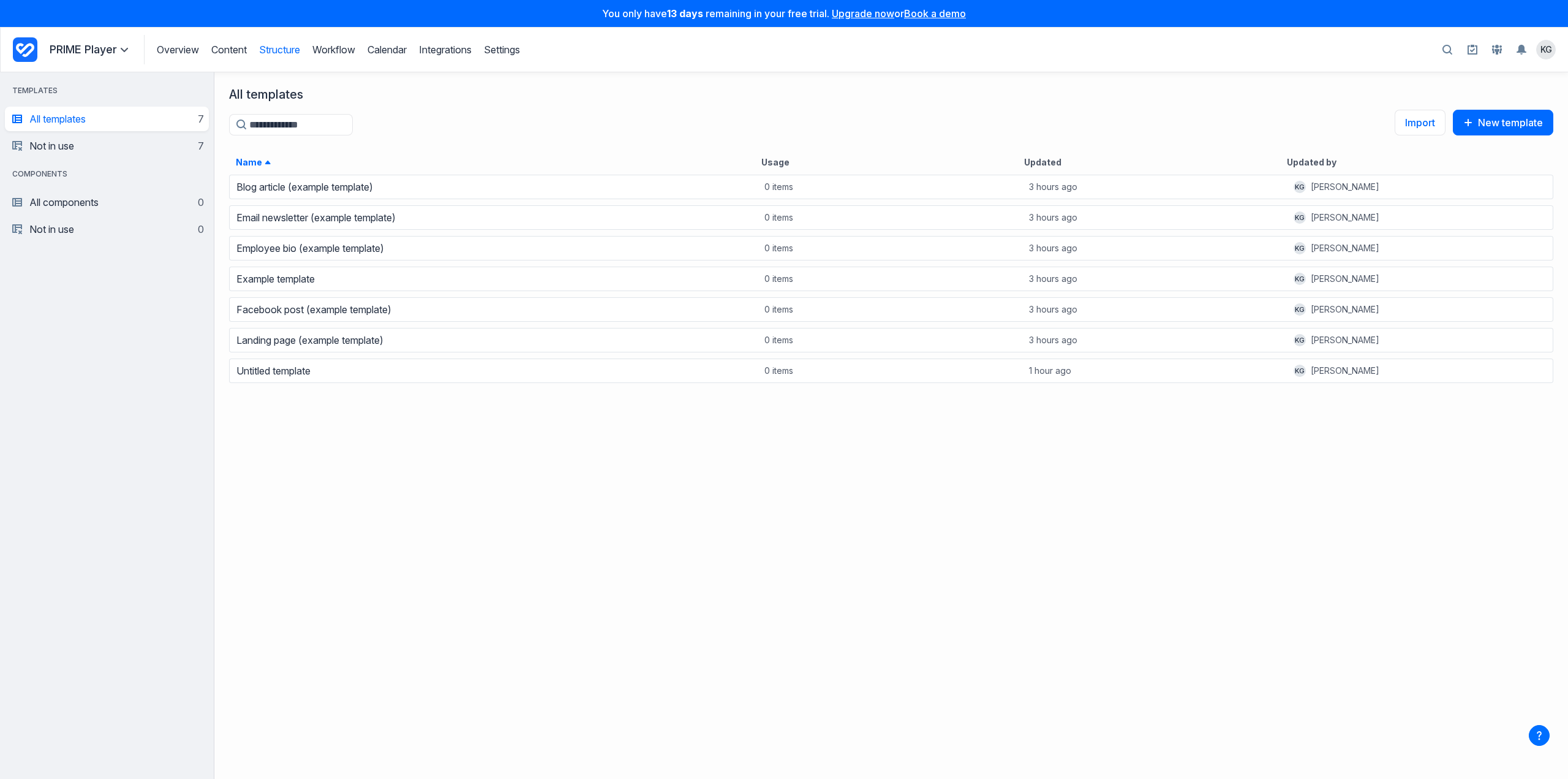
scroll to position [596, 1344]
